Goal: Find specific page/section: Find specific page/section

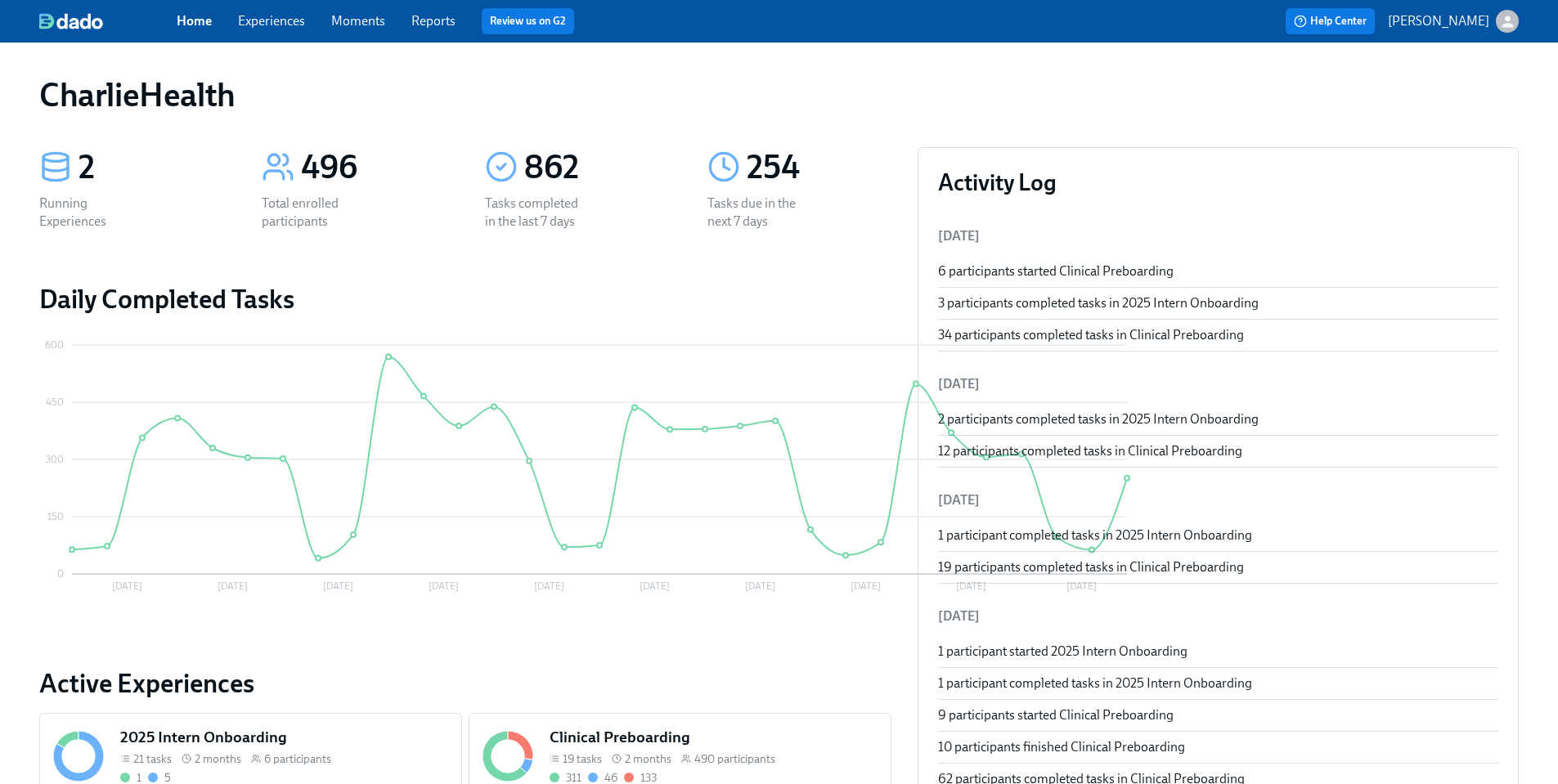
click at [248, 736] on h5 "2025 Intern Onboarding" at bounding box center [283, 737] width 328 height 22
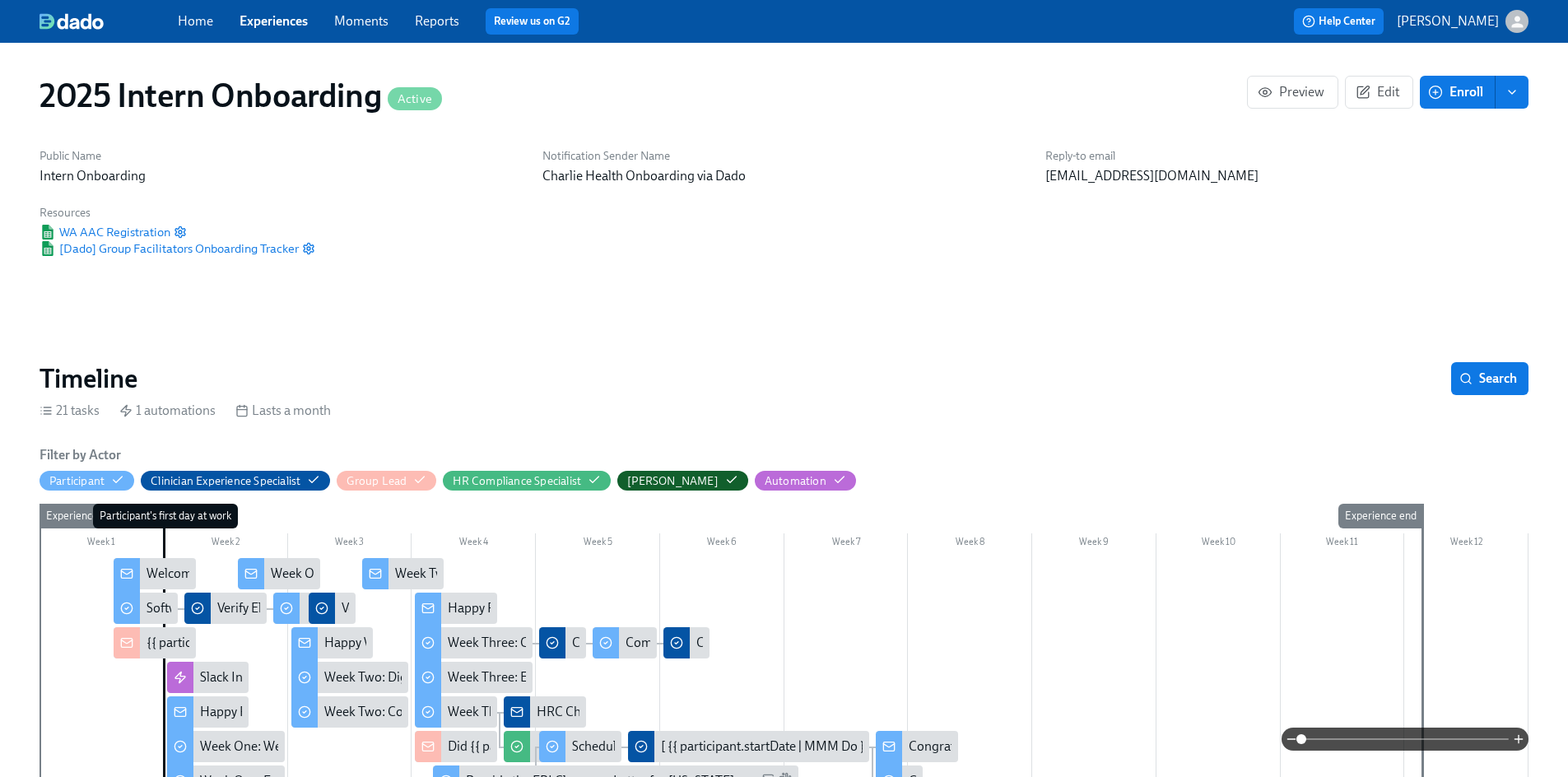
click at [273, 18] on link "Experiences" at bounding box center [273, 21] width 68 height 16
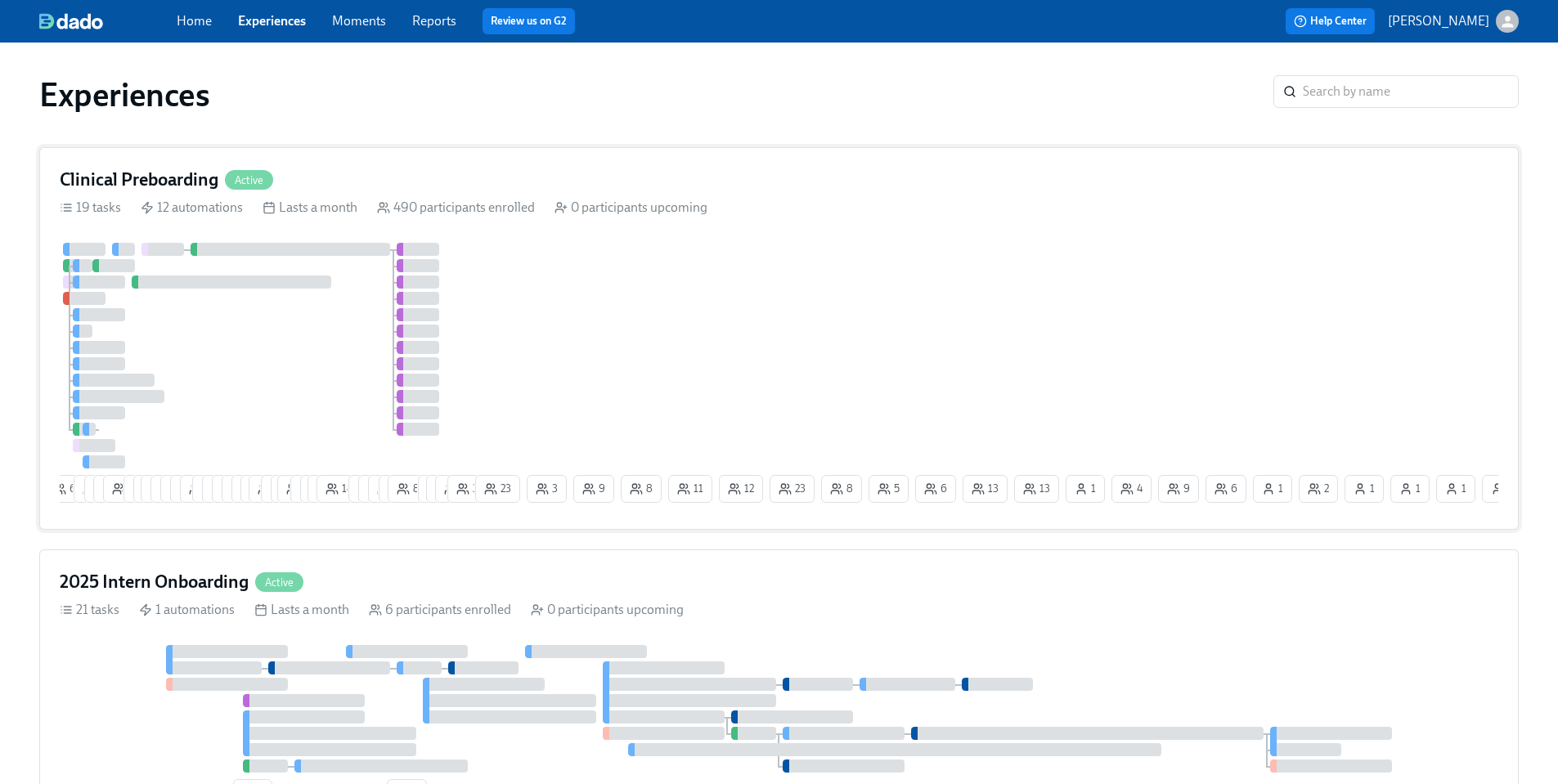
click at [488, 295] on div "6 9 1 6 8 5 4 24 22 15 13 13 3 3 5 7 3 8 27 4 2 19 7 7 11 18 9 8 9 4 8 7 17 14 …" at bounding box center [779, 376] width 1439 height 267
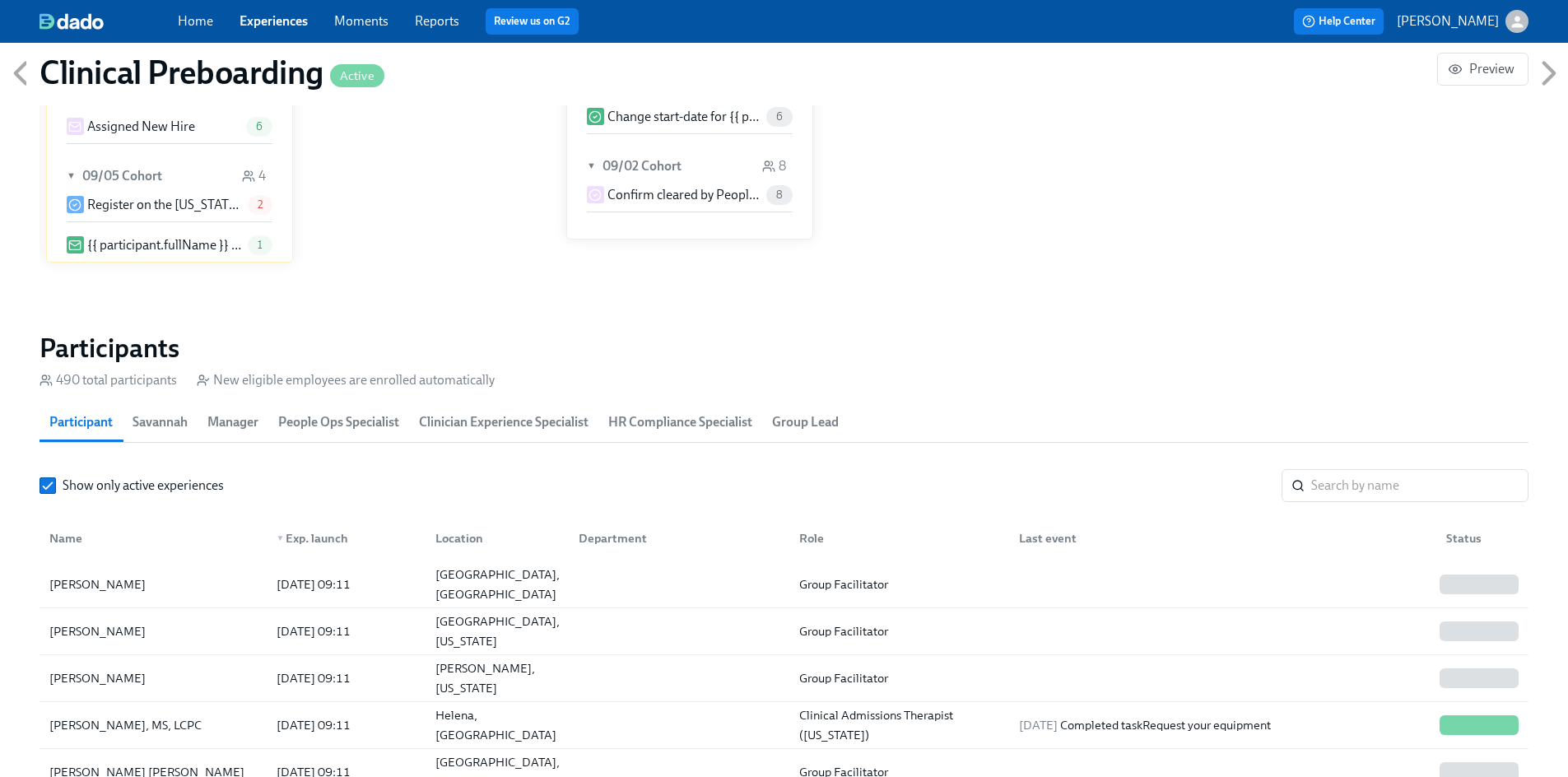
scroll to position [1821, 0]
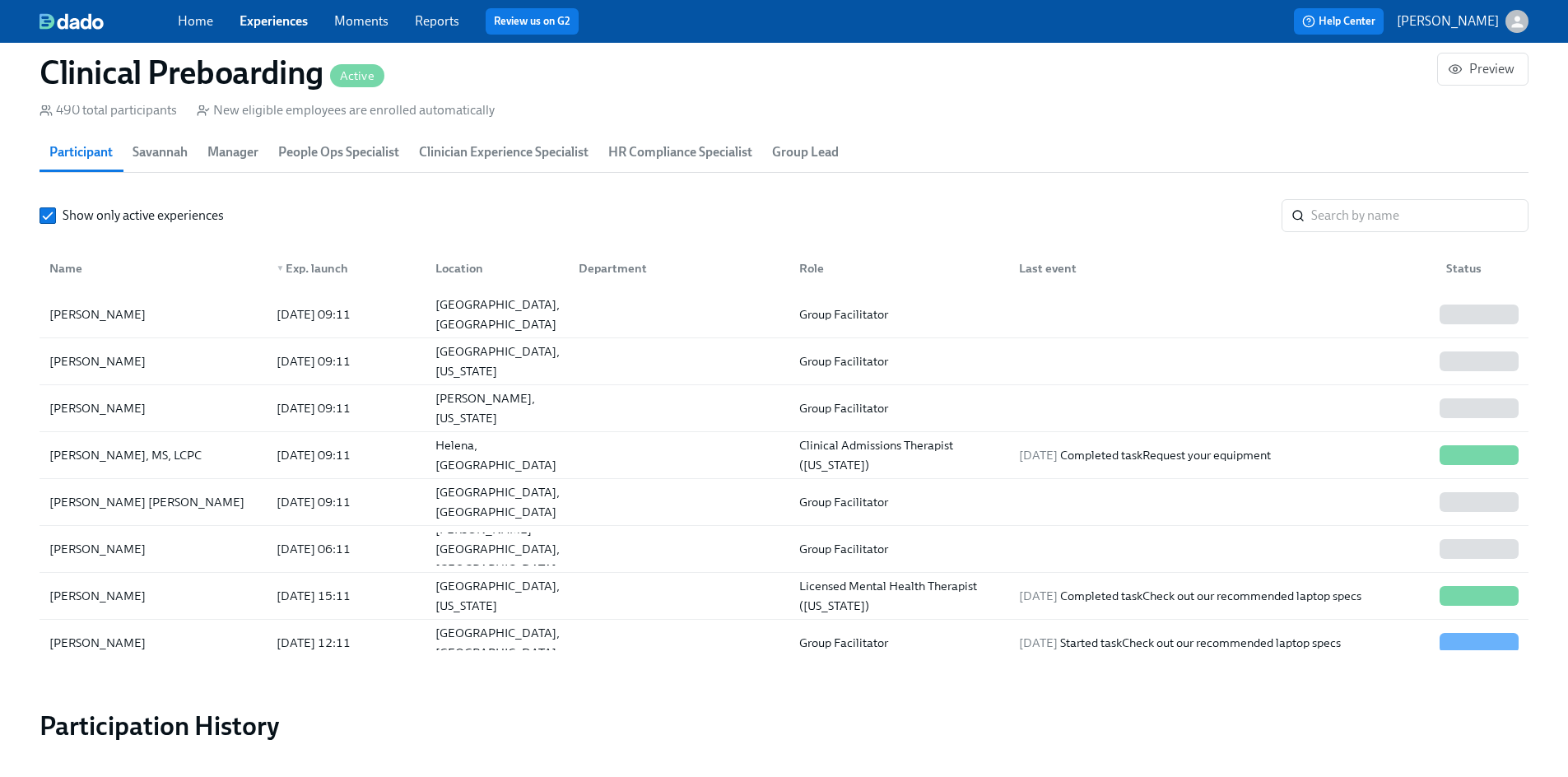
click at [817, 258] on div "Role" at bounding box center [811, 269] width 38 height 20
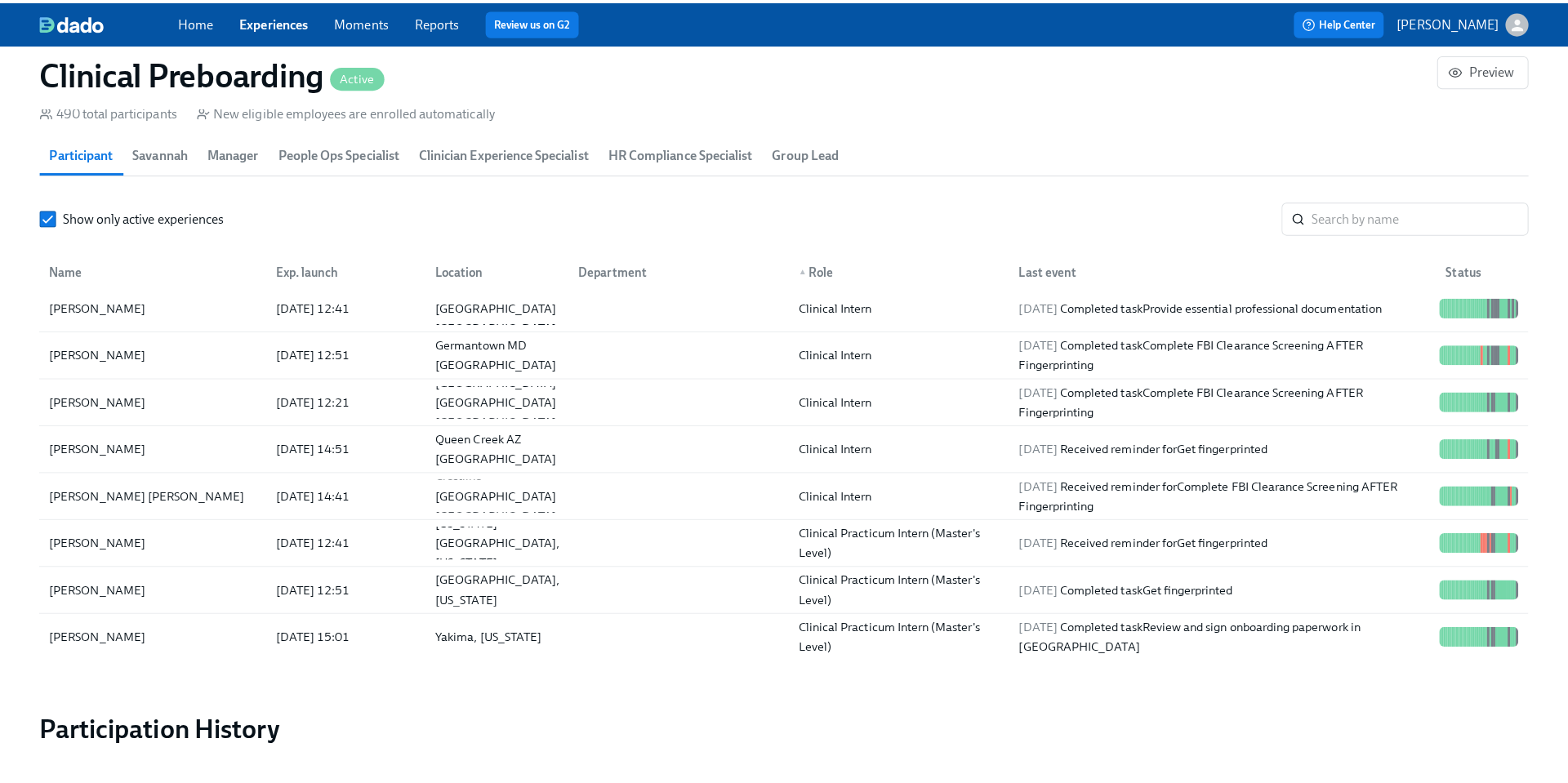
scroll to position [5515, 0]
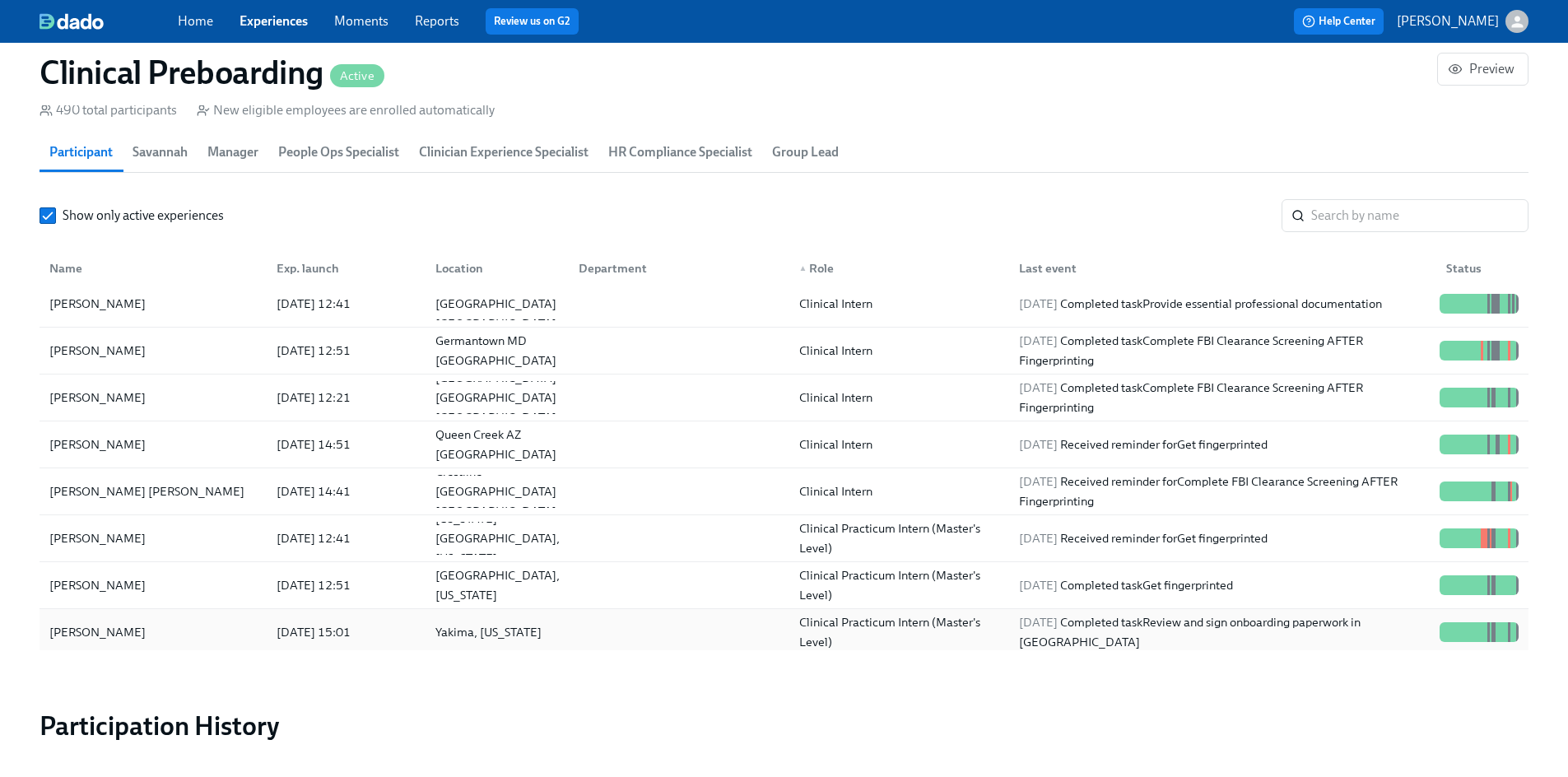
click at [103, 623] on div "[PERSON_NAME]" at bounding box center [97, 633] width 110 height 20
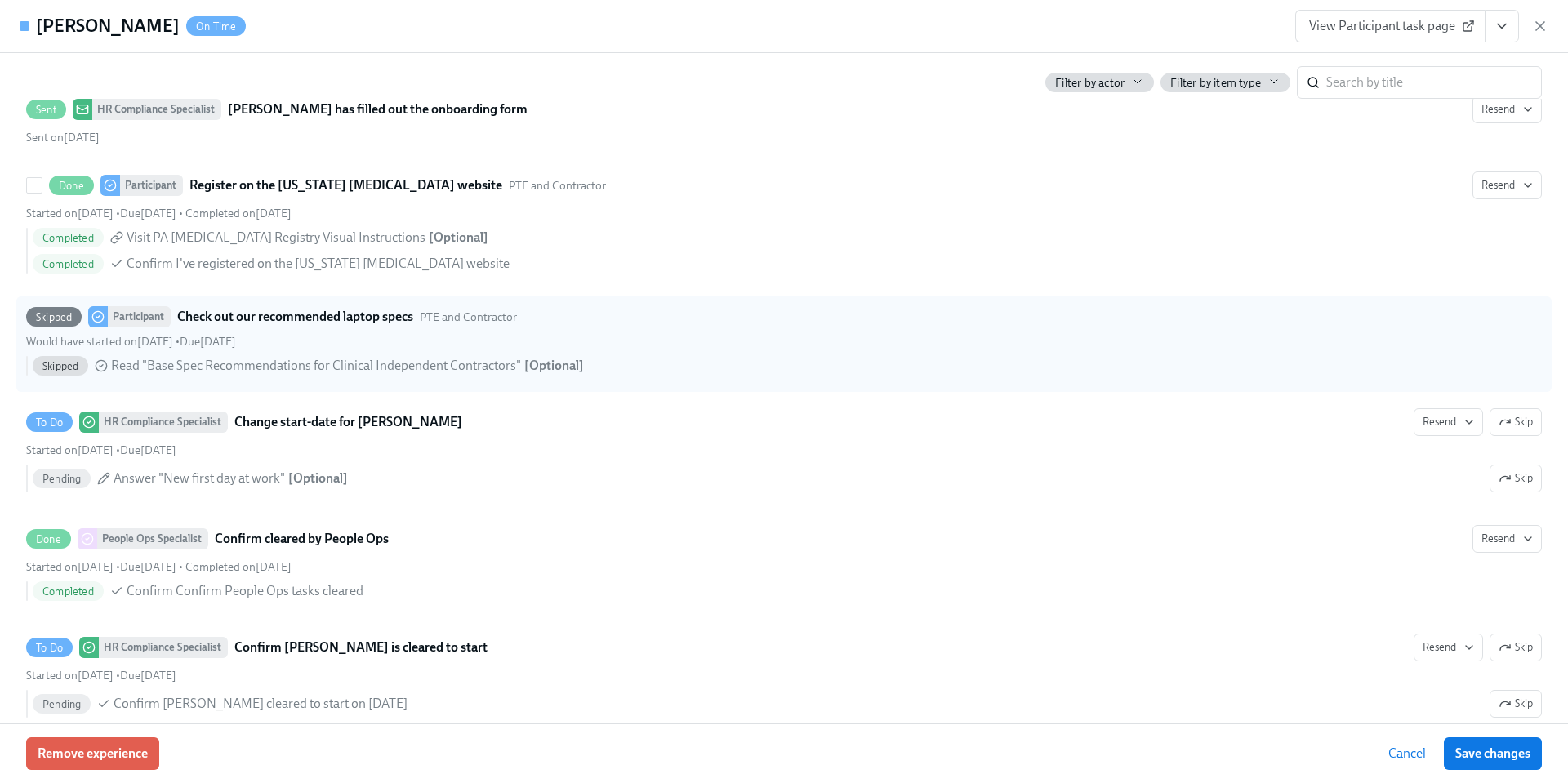
scroll to position [2902, 0]
